Goal: Task Accomplishment & Management: Manage account settings

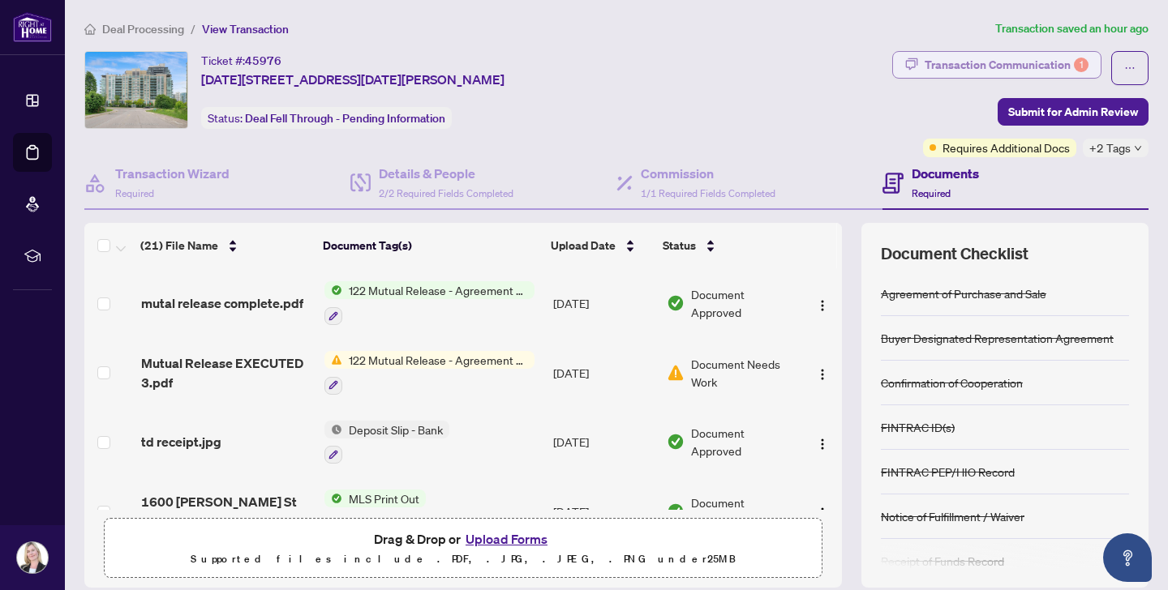
click at [939, 62] on div "Transaction Communication 1" at bounding box center [1006, 65] width 164 height 26
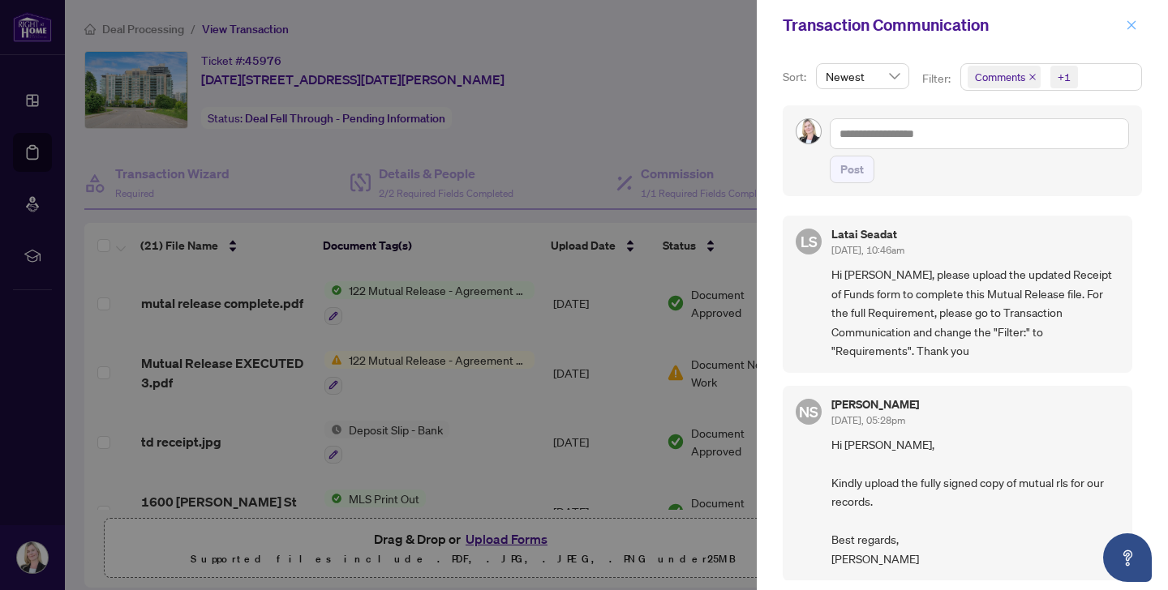
click at [1133, 24] on icon "close" at bounding box center [1130, 24] width 11 height 11
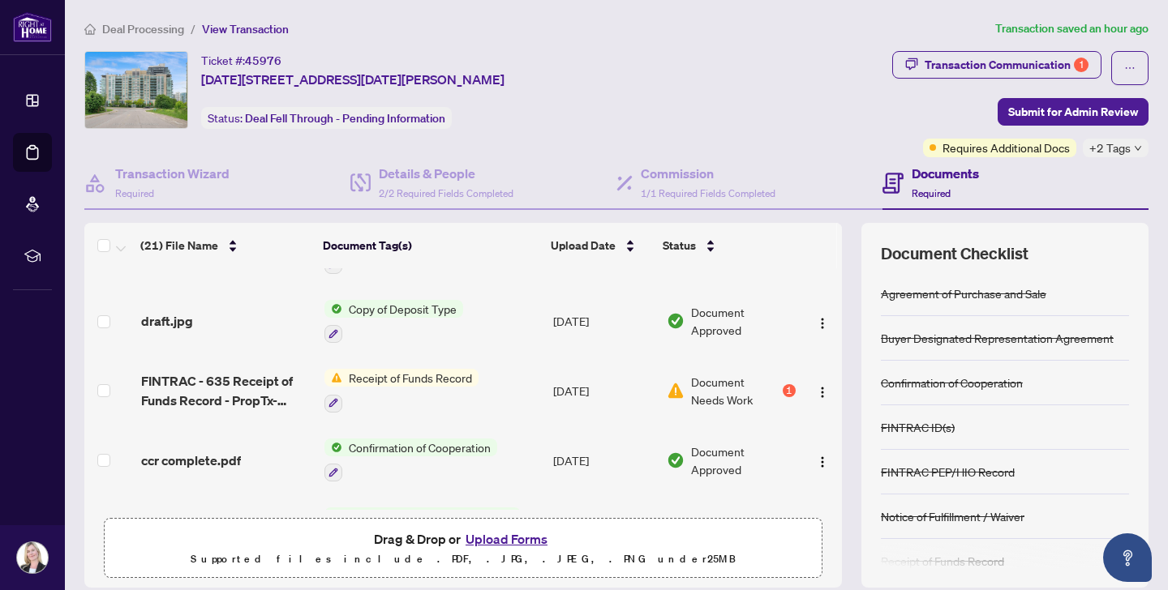
scroll to position [892, 0]
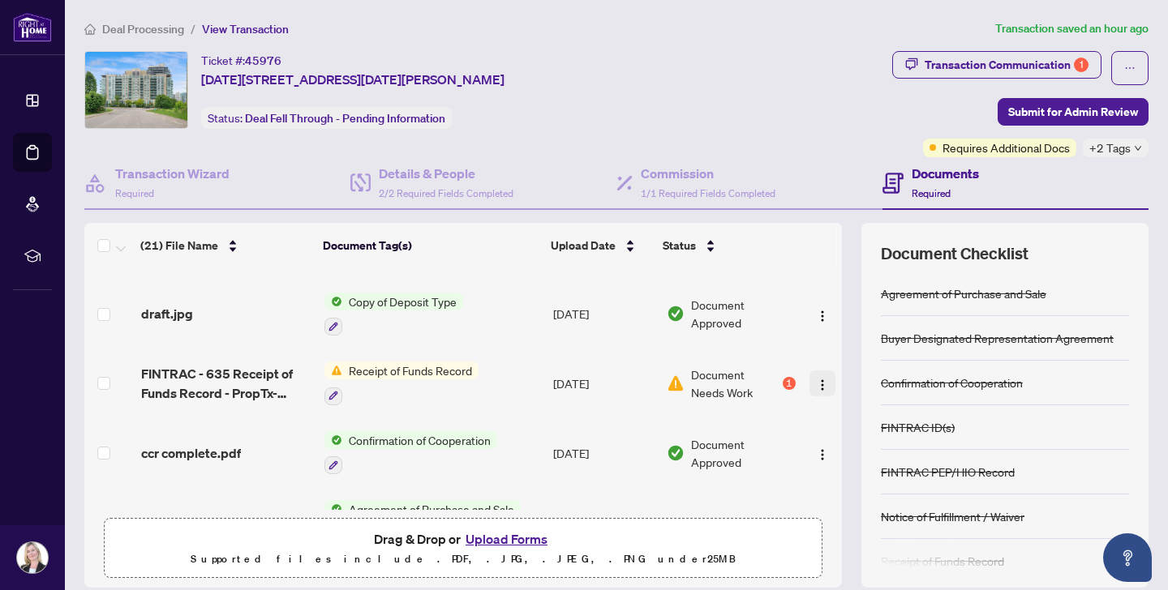
click at [818, 379] on img "button" at bounding box center [822, 385] width 13 height 13
click at [429, 363] on span "Receipt of Funds Record" at bounding box center [410, 371] width 136 height 18
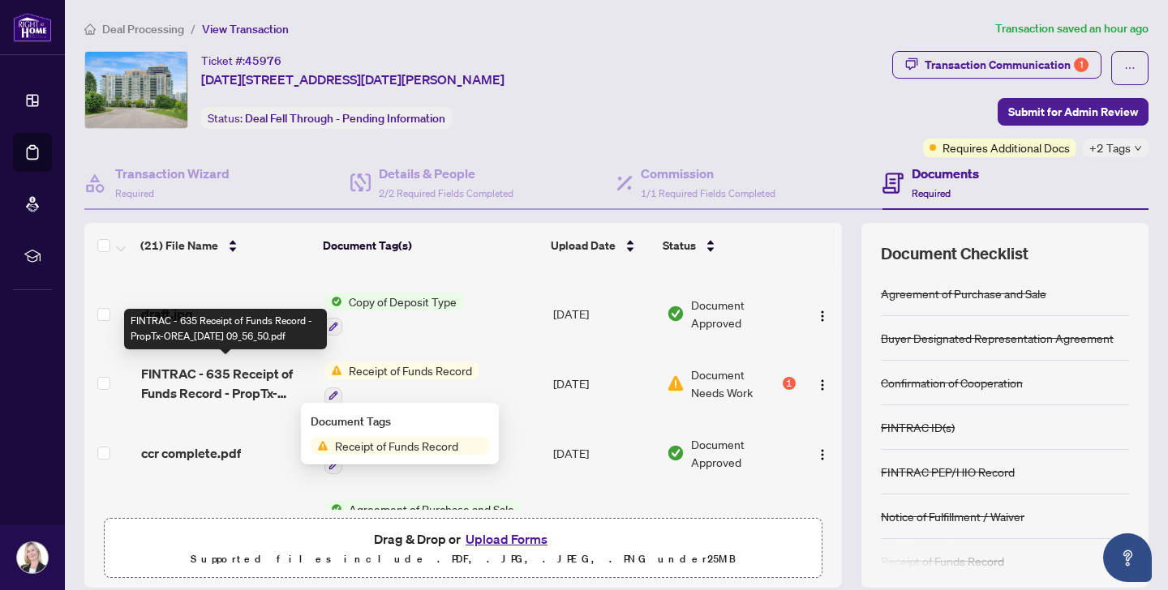
click at [220, 376] on span "FINTRAC - 635 Receipt of Funds Record - PropTx-OREA_[DATE] 09_56_50.pdf" at bounding box center [226, 383] width 170 height 39
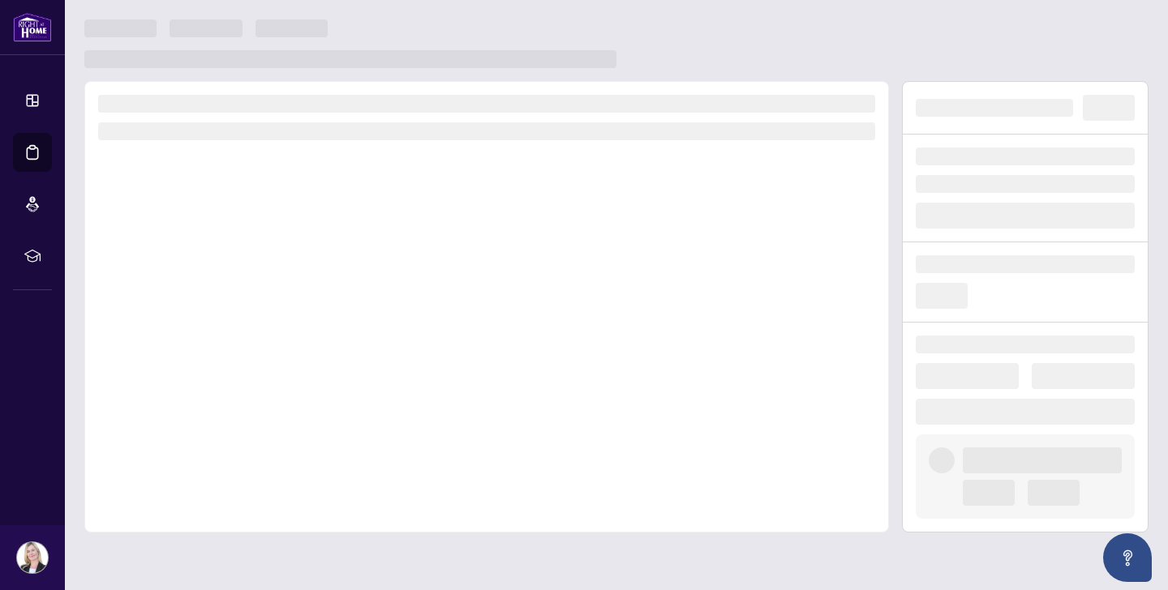
click at [220, 376] on div at bounding box center [486, 307] width 804 height 452
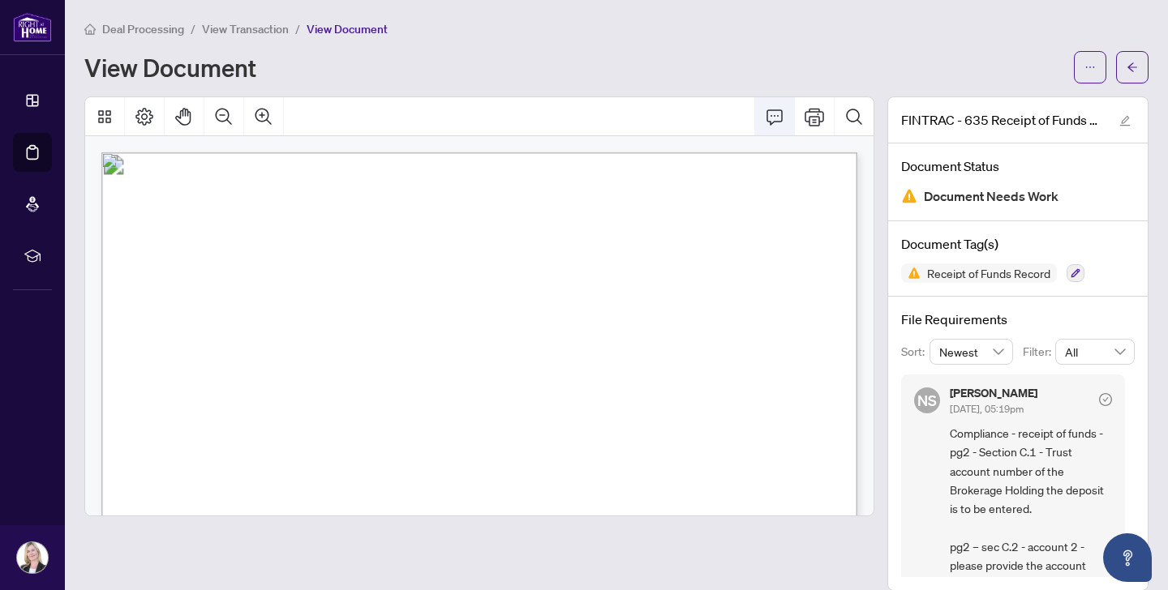
click at [772, 113] on icon "Comment" at bounding box center [774, 116] width 19 height 19
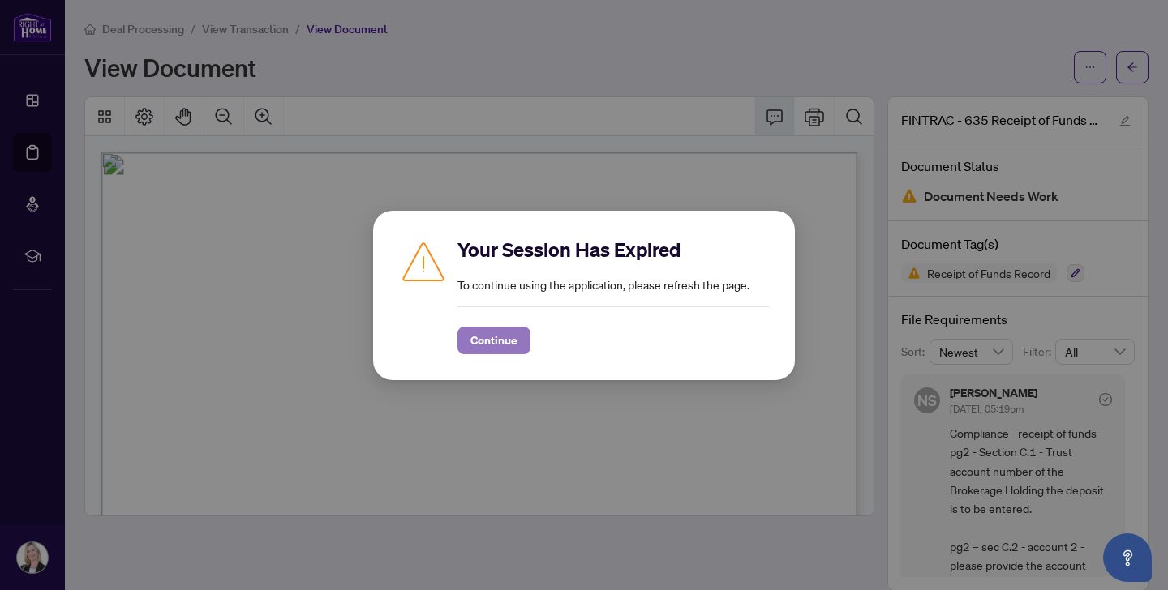
click at [490, 337] on span "Continue" at bounding box center [493, 341] width 47 height 26
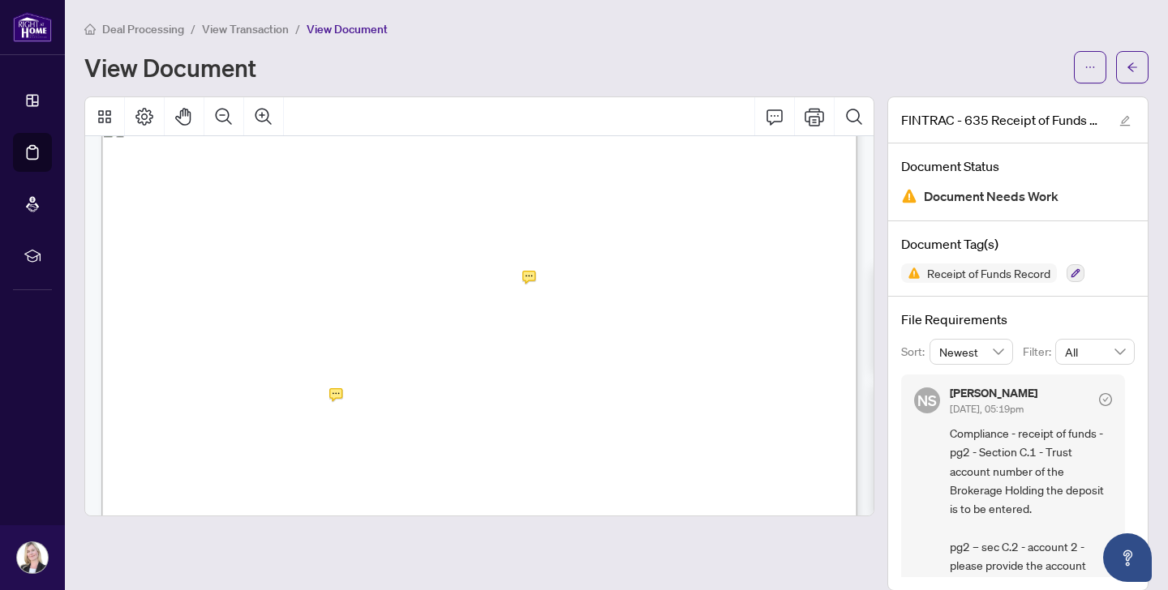
scroll to position [1045, 0]
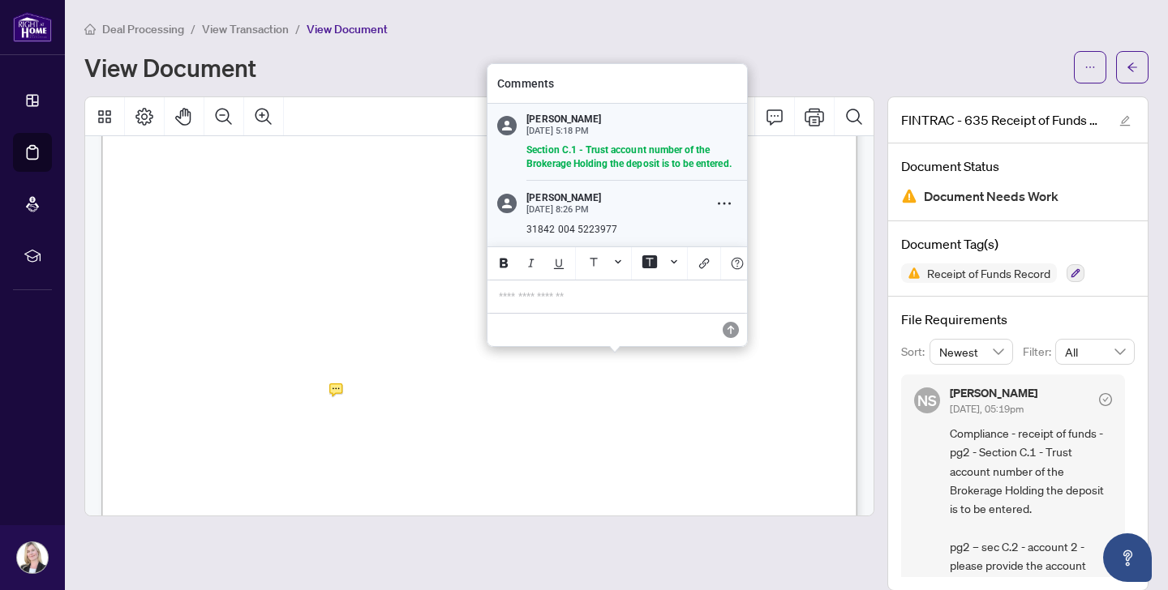
click at [524, 295] on p "**********" at bounding box center [617, 297] width 237 height 14
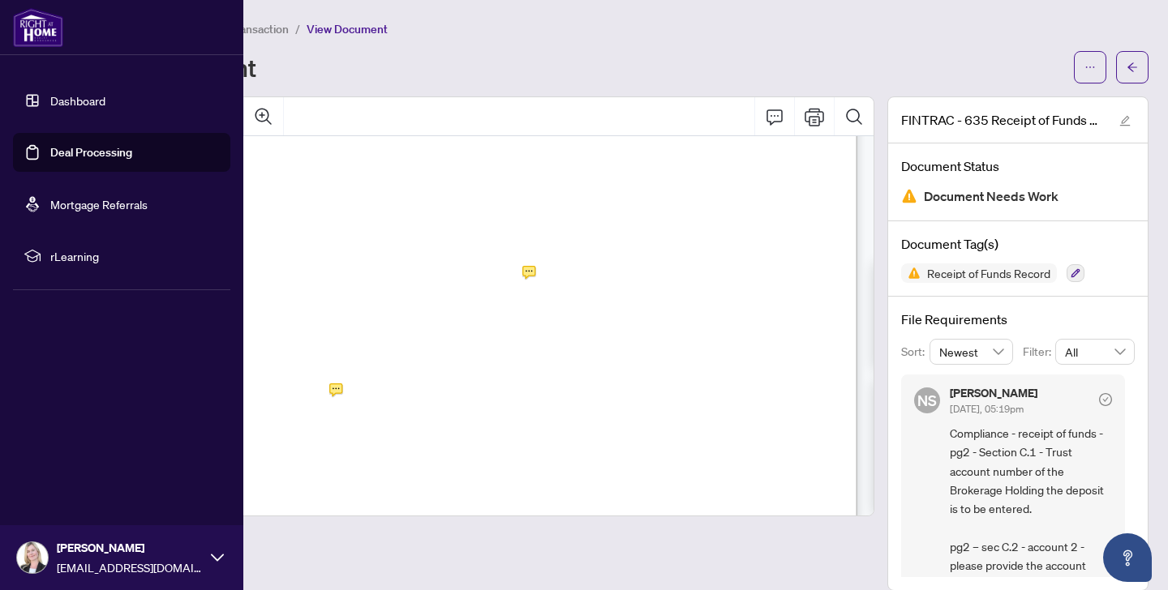
click at [82, 149] on link "Deal Processing" at bounding box center [91, 152] width 82 height 15
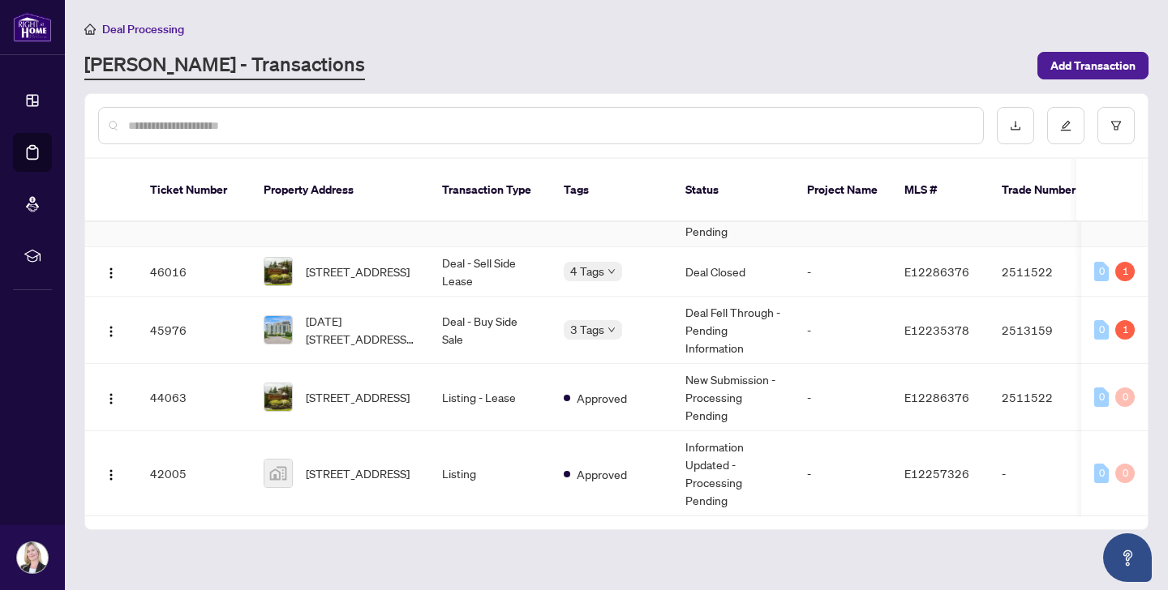
scroll to position [65, 0]
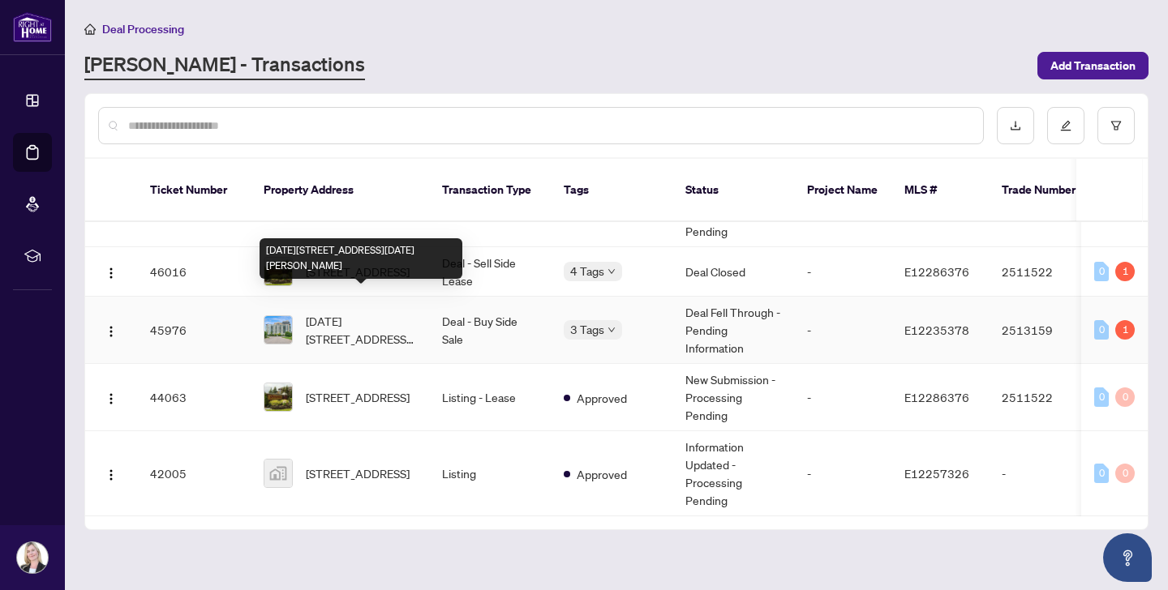
click at [334, 312] on span "[DATE][STREET_ADDRESS][DATE][PERSON_NAME]" at bounding box center [361, 330] width 110 height 36
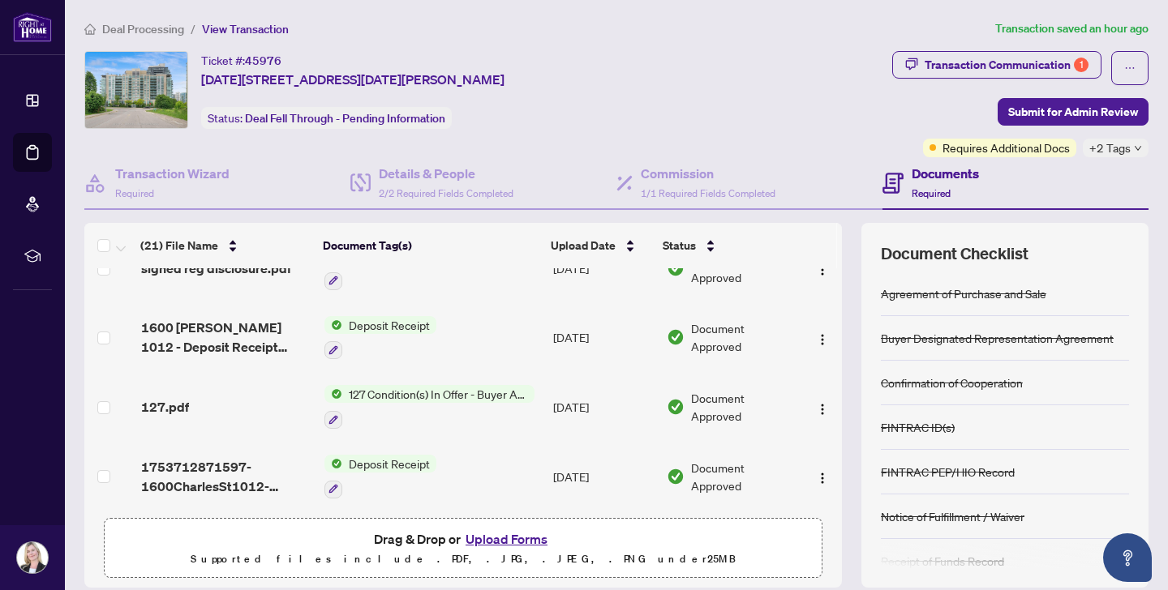
scroll to position [114, 0]
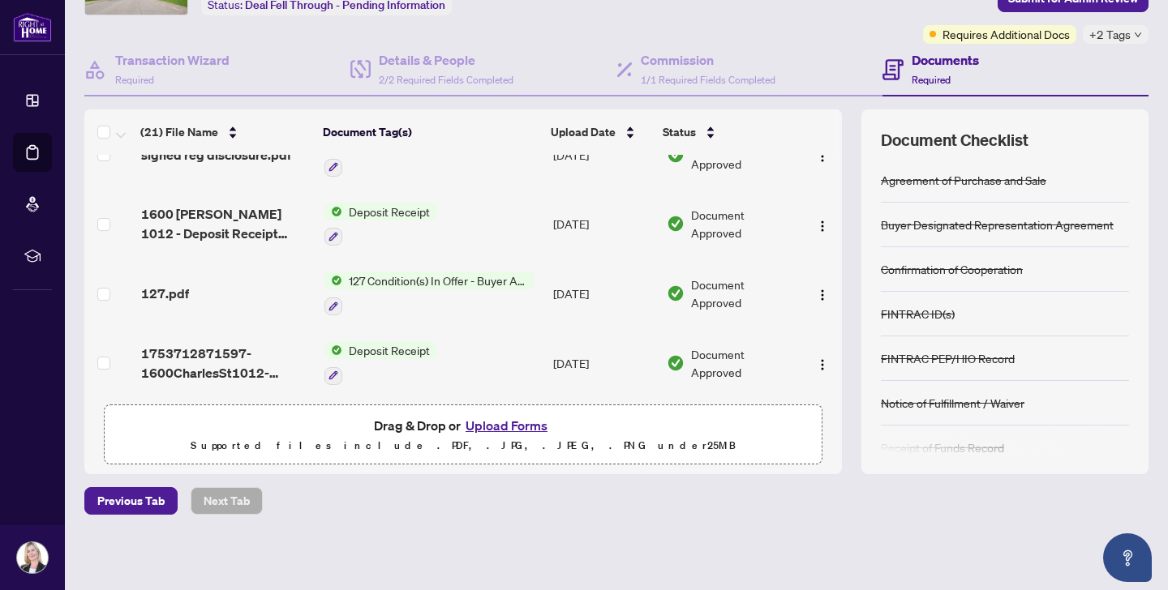
click at [487, 424] on button "Upload Forms" at bounding box center [507, 425] width 92 height 21
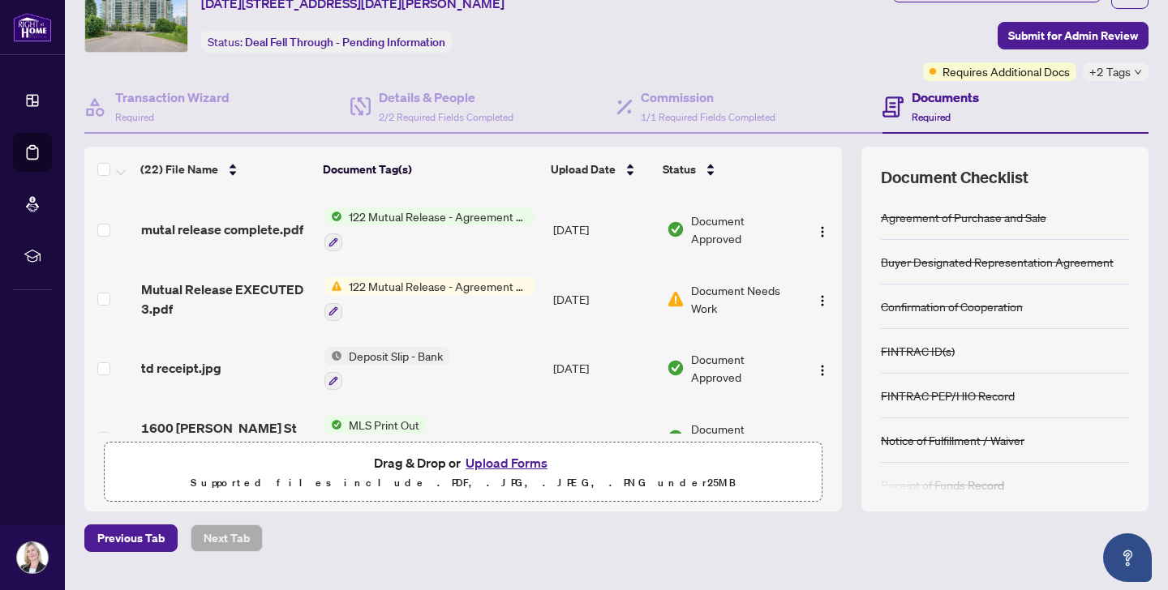
scroll to position [0, 0]
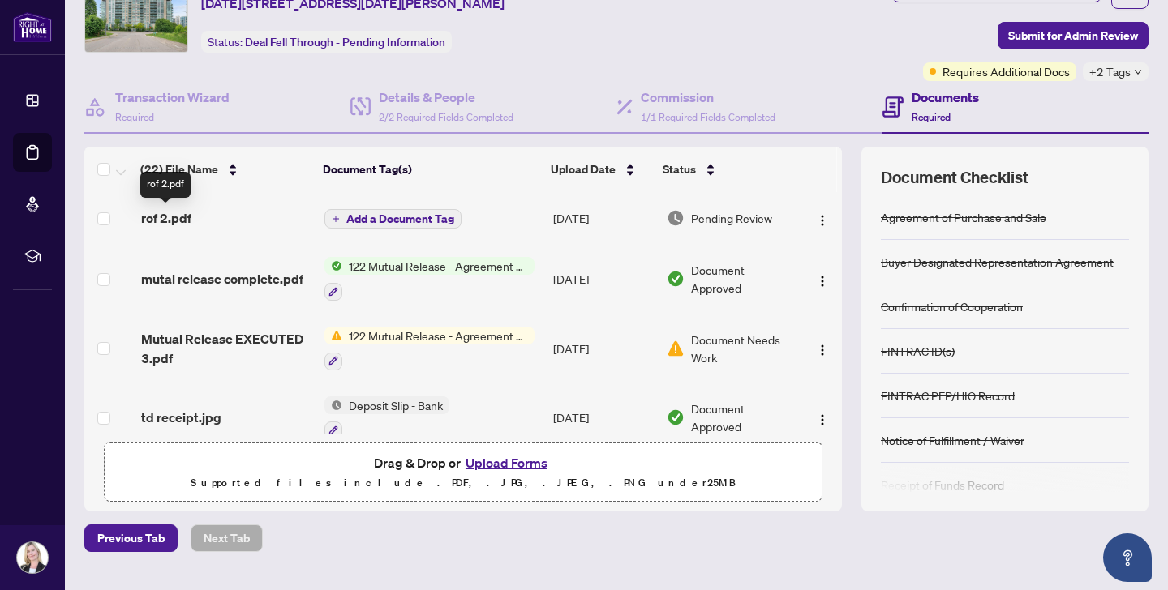
click at [174, 215] on span "rof 2.pdf" at bounding box center [166, 217] width 50 height 19
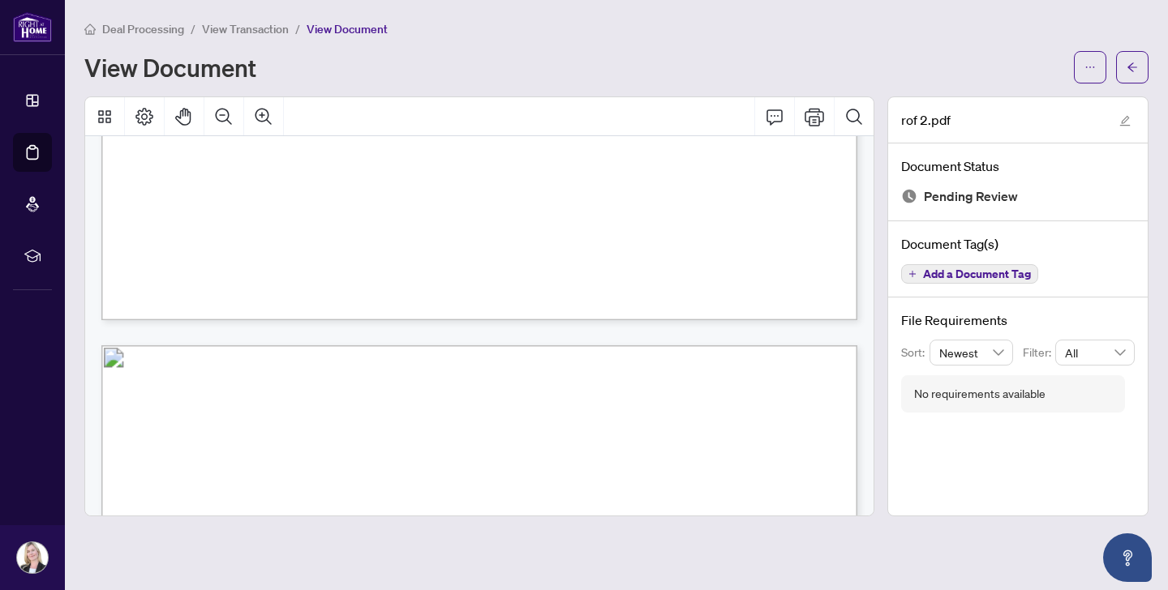
scroll to position [825, 0]
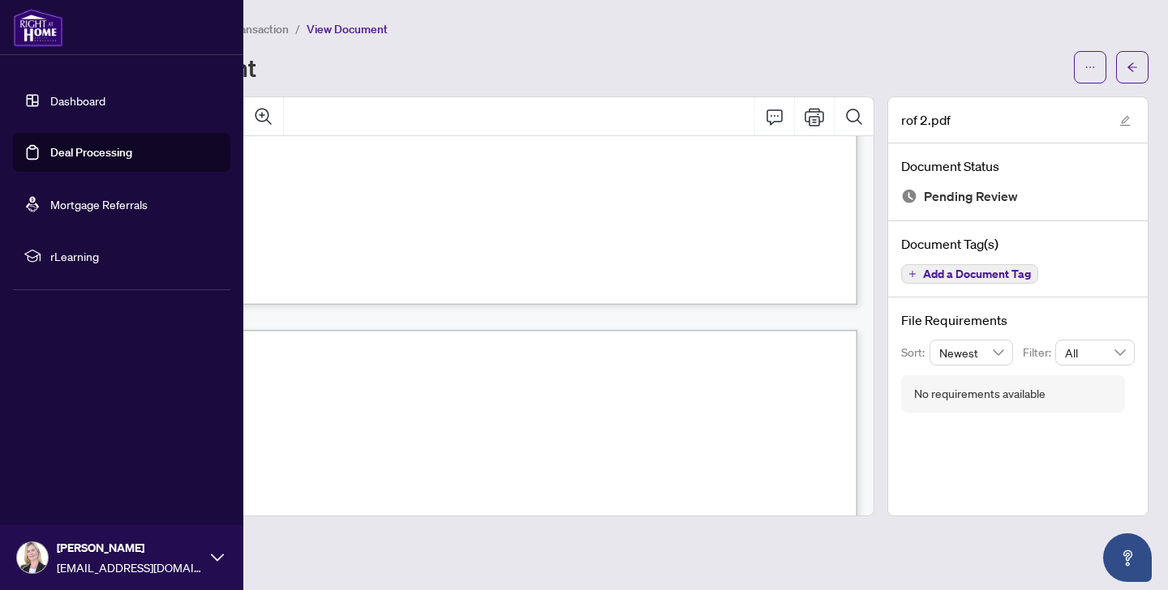
click at [69, 148] on link "Deal Processing" at bounding box center [91, 152] width 82 height 15
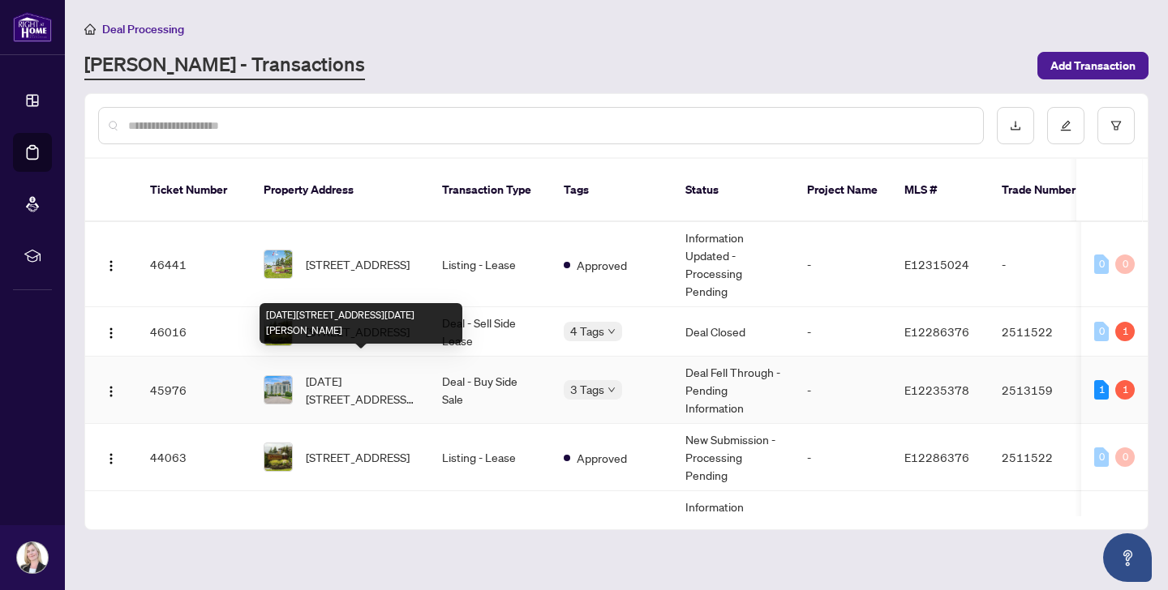
click at [334, 372] on span "[DATE][STREET_ADDRESS][DATE][PERSON_NAME]" at bounding box center [361, 390] width 110 height 36
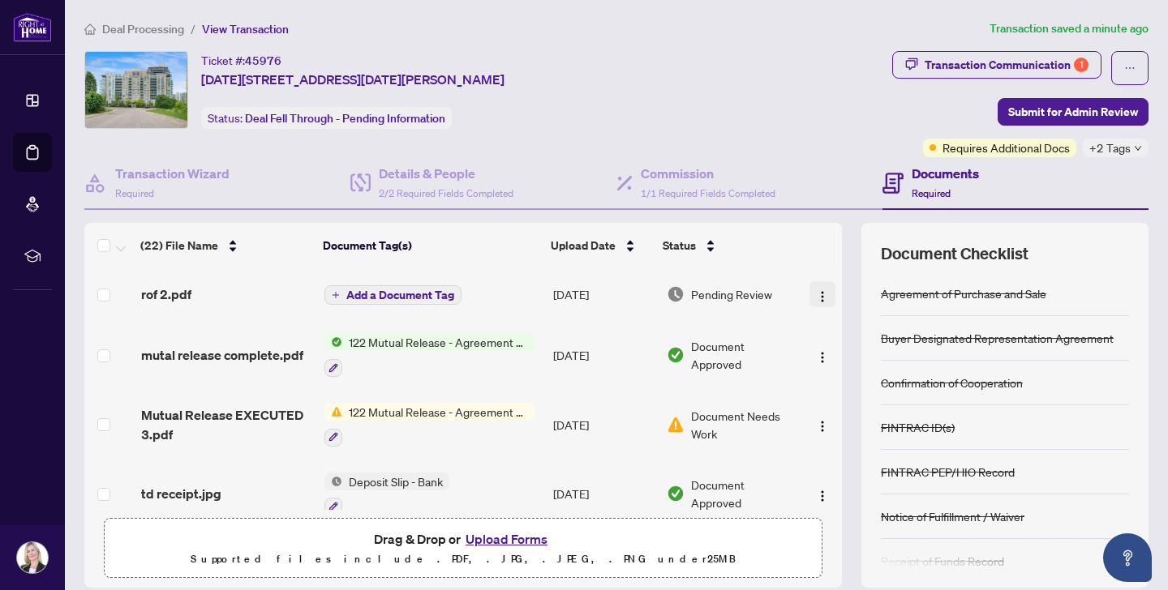
click at [818, 294] on img "button" at bounding box center [822, 296] width 13 height 13
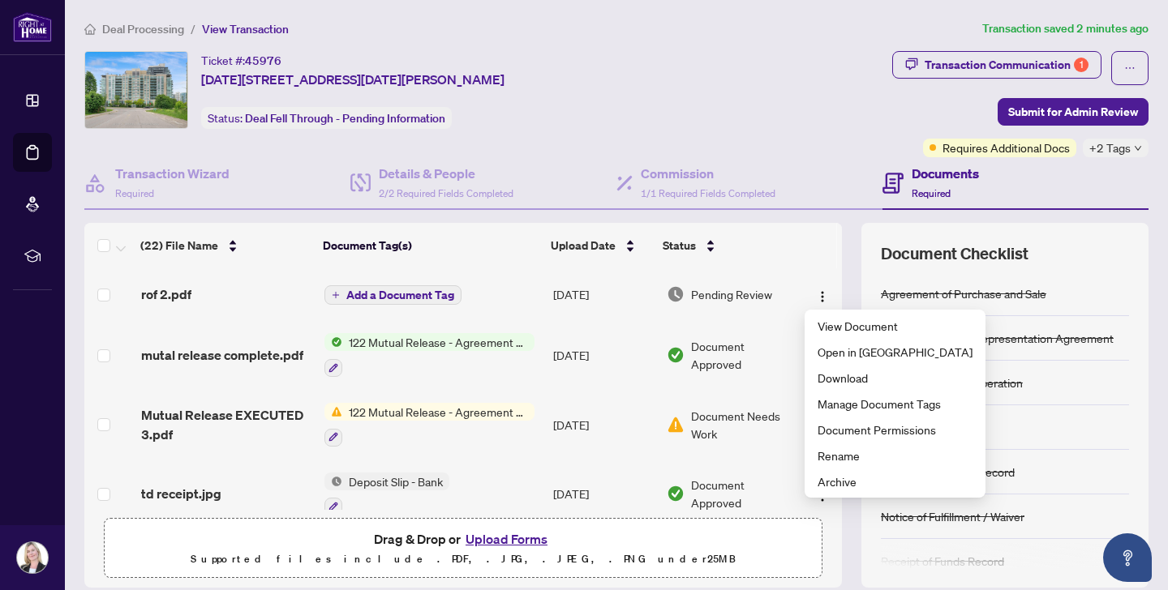
click at [362, 291] on span "Add a Document Tag" at bounding box center [400, 294] width 108 height 11
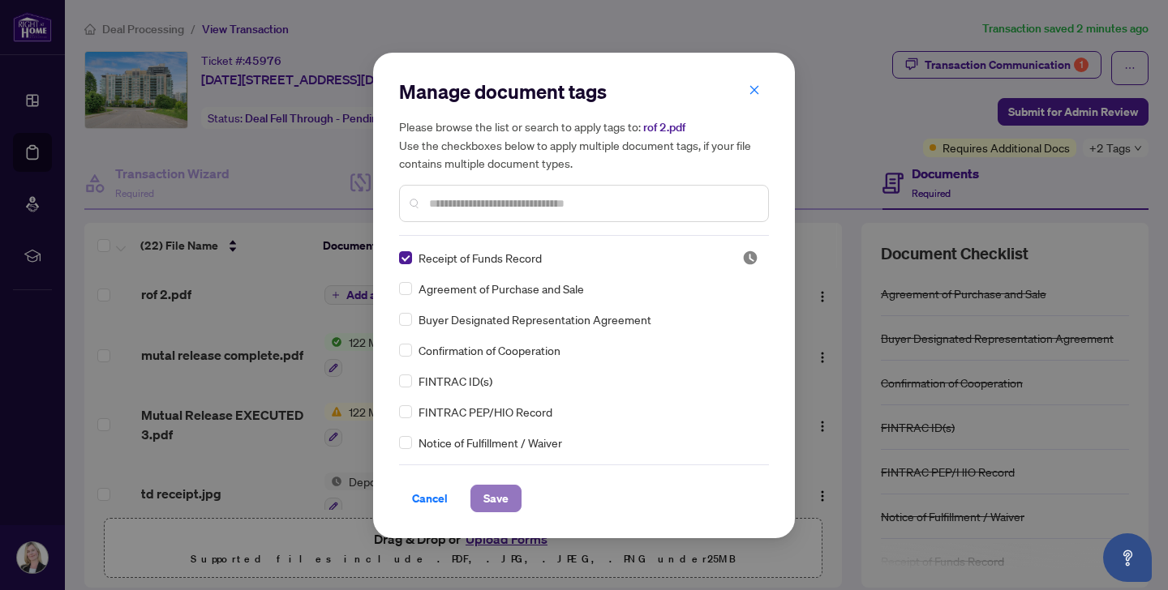
click at [491, 500] on span "Save" at bounding box center [495, 499] width 25 height 26
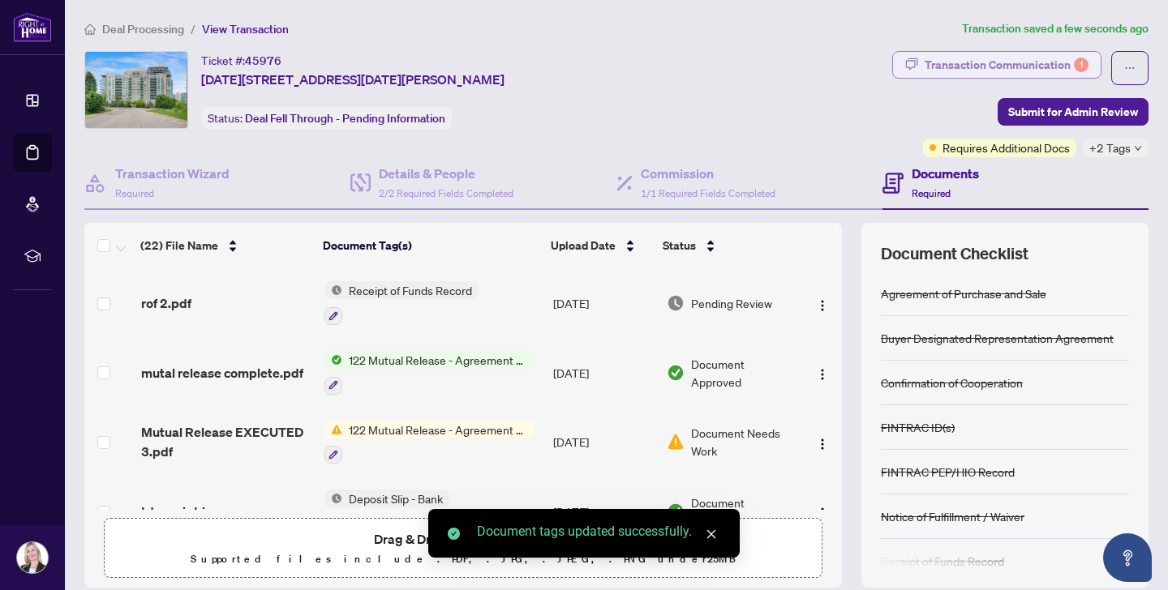
click at [941, 66] on div "Transaction Communication 1" at bounding box center [1006, 65] width 164 height 26
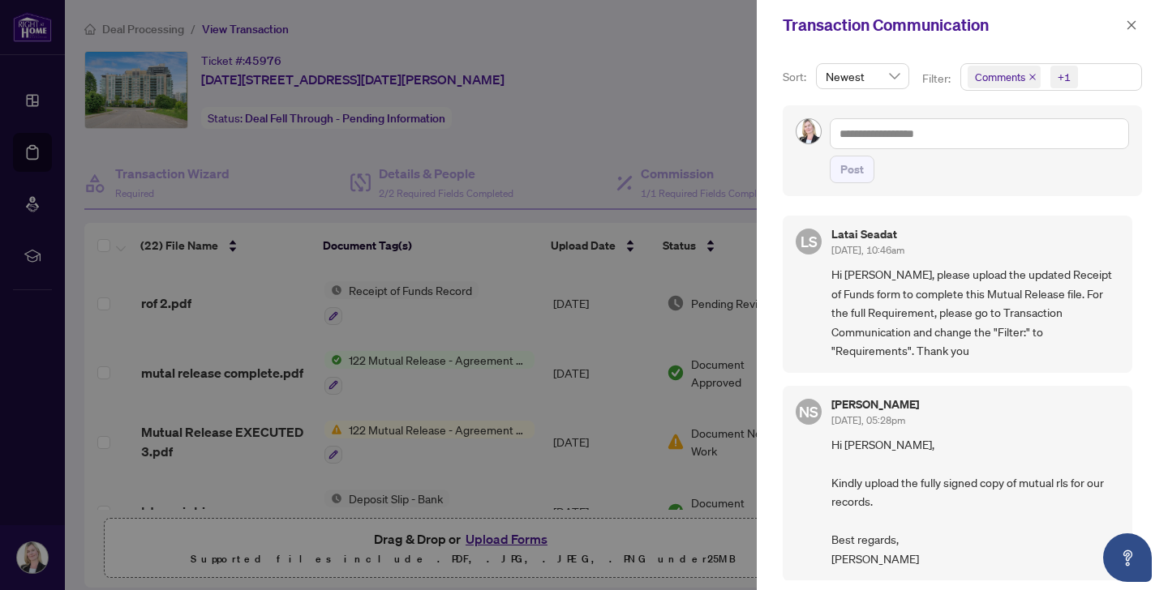
click at [1095, 75] on span "Comments +1" at bounding box center [1051, 77] width 180 height 26
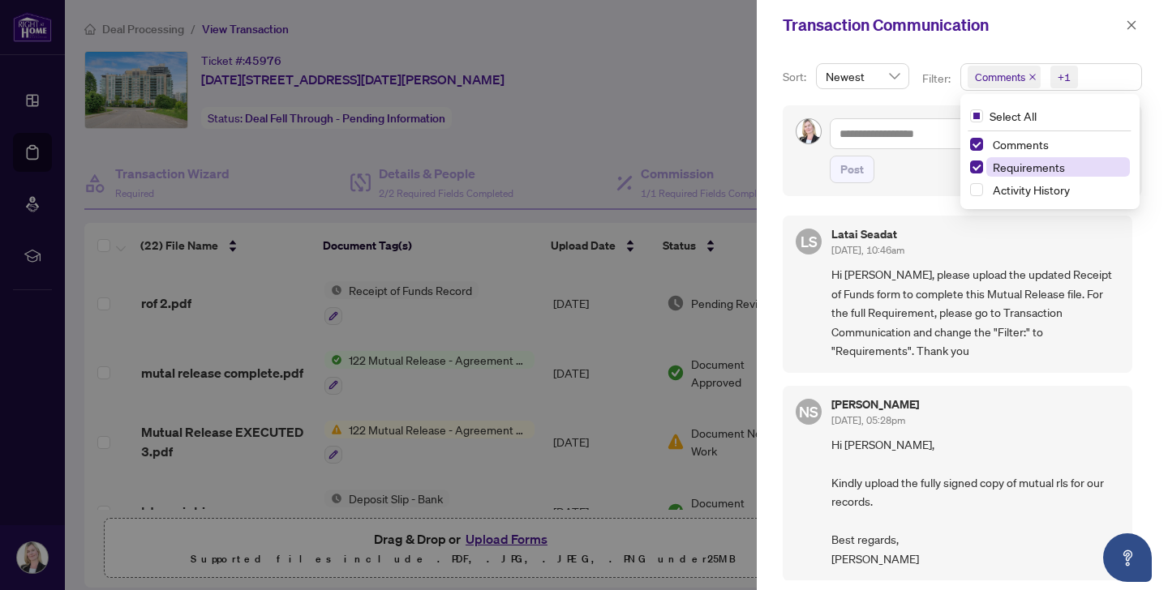
click at [1000, 168] on span "Requirements" at bounding box center [1029, 167] width 72 height 15
click at [974, 164] on span "Select Requirements" at bounding box center [976, 167] width 13 height 13
click at [1131, 24] on icon "close" at bounding box center [1130, 24] width 11 height 11
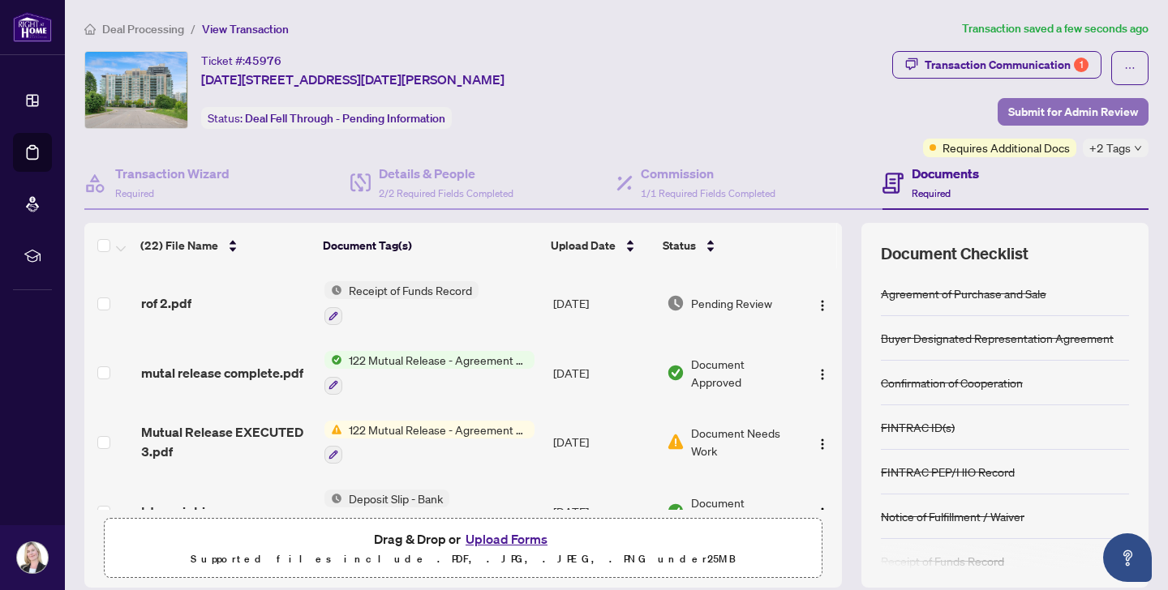
click at [1041, 106] on span "Submit for Admin Review" at bounding box center [1073, 112] width 130 height 26
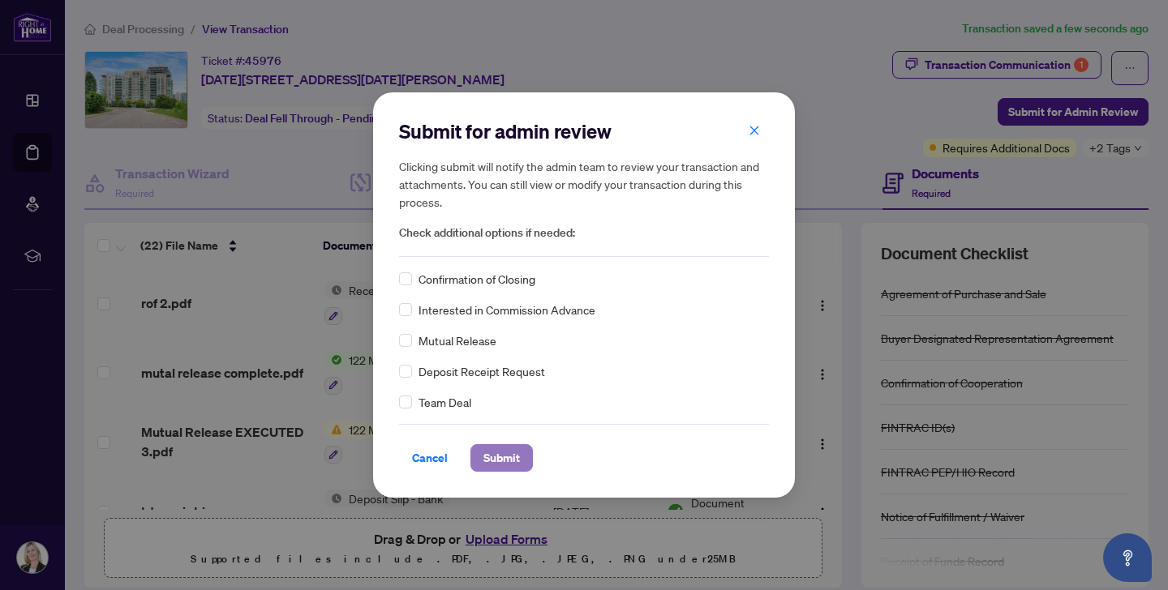
click at [493, 456] on span "Submit" at bounding box center [501, 458] width 36 height 26
